Goal: Find contact information: Find contact information

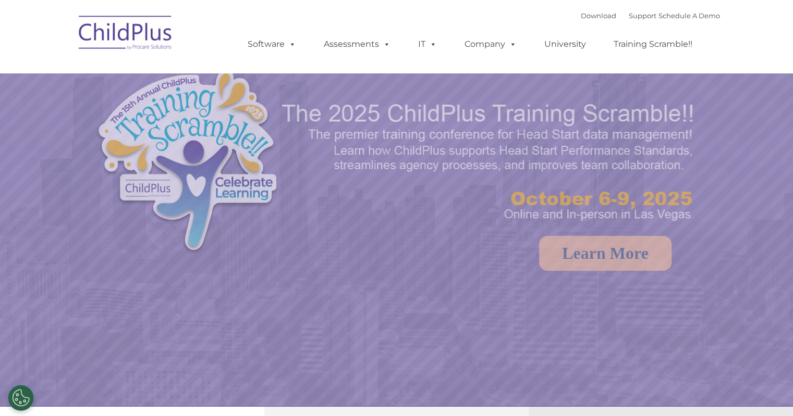
select select "MEDIUM"
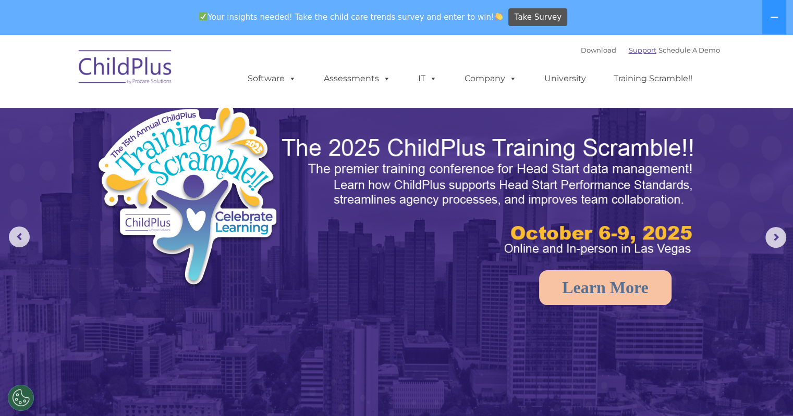
click at [632, 51] on link "Support" at bounding box center [643, 50] width 28 height 8
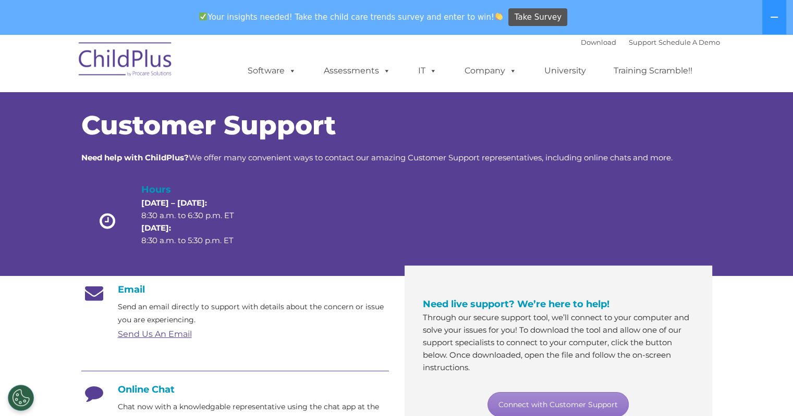
click at [165, 336] on link "Send Us An Email" at bounding box center [155, 334] width 74 height 10
click at [580, 400] on link "Connect with Customer Support" at bounding box center [557, 404] width 141 height 25
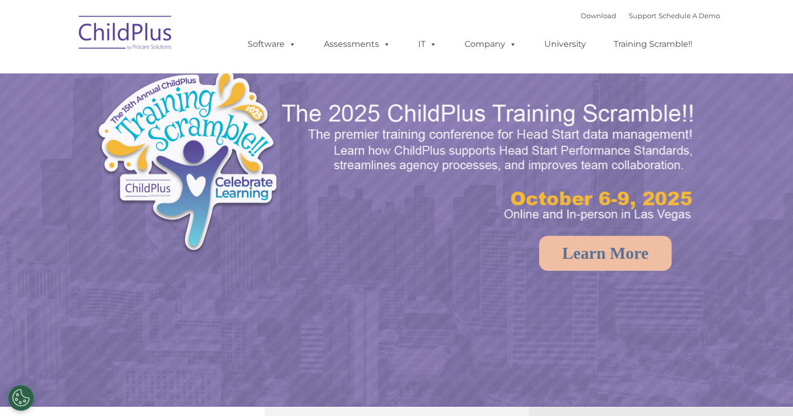
select select "MEDIUM"
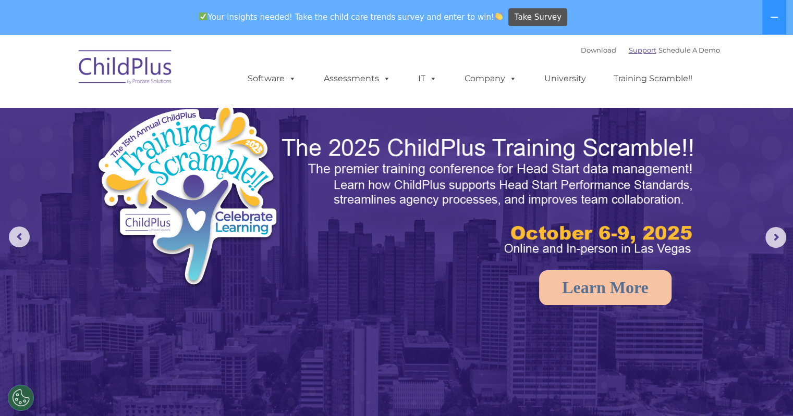
click at [634, 47] on link "Support" at bounding box center [643, 50] width 28 height 8
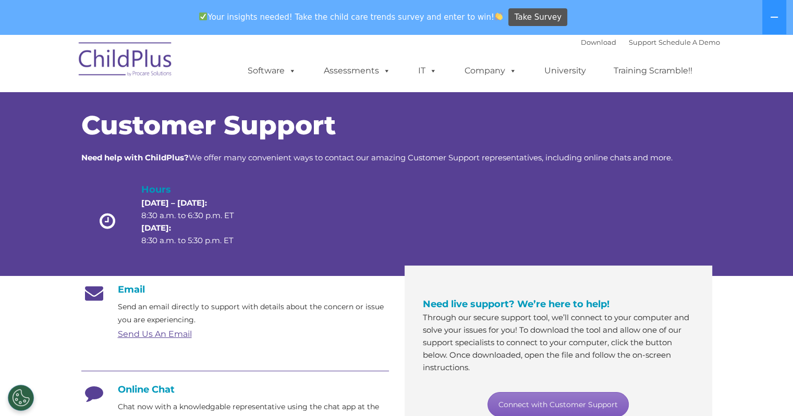
click at [541, 406] on link "Connect with Customer Support" at bounding box center [557, 404] width 141 height 25
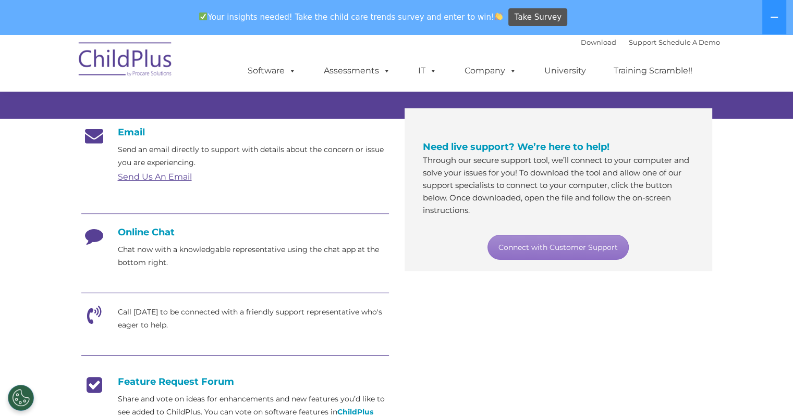
scroll to position [158, 0]
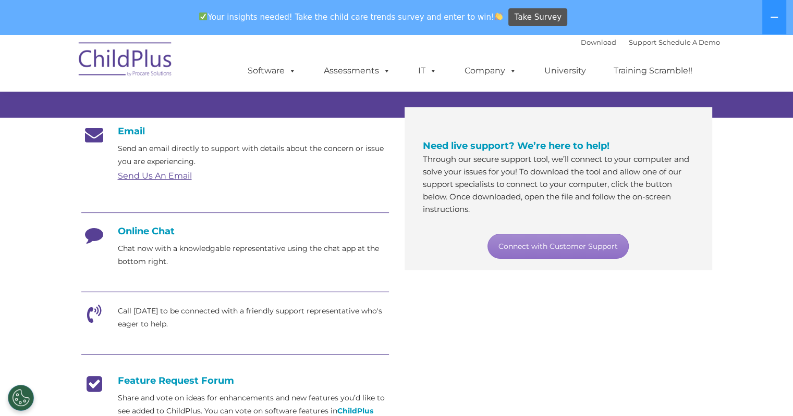
click at [92, 232] on icon at bounding box center [94, 239] width 26 height 26
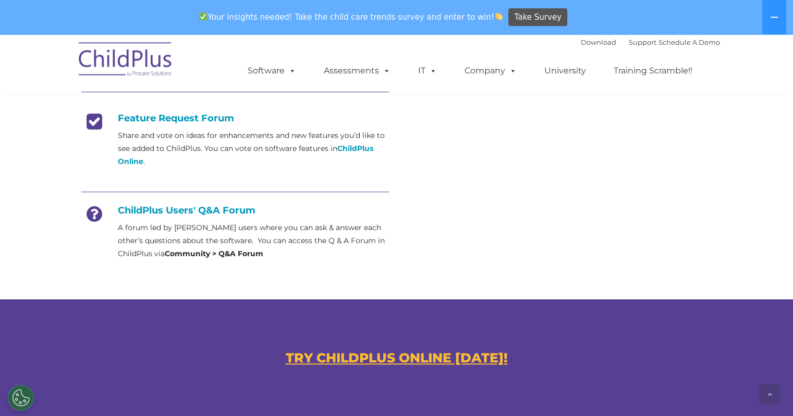
scroll to position [419, 0]
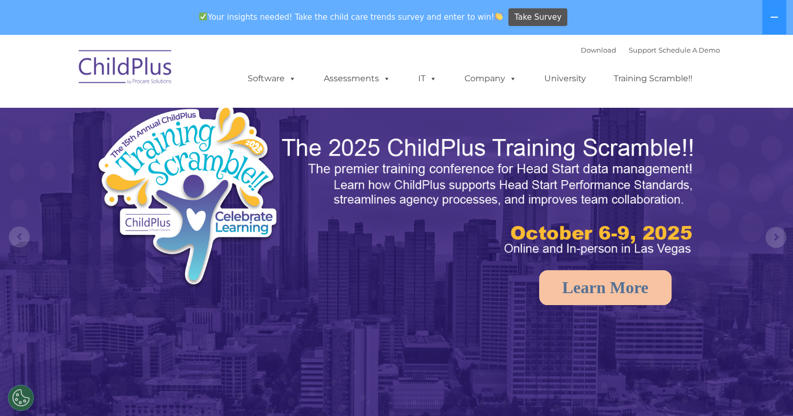
select select "MEDIUM"
